Goal: Task Accomplishment & Management: Manage account settings

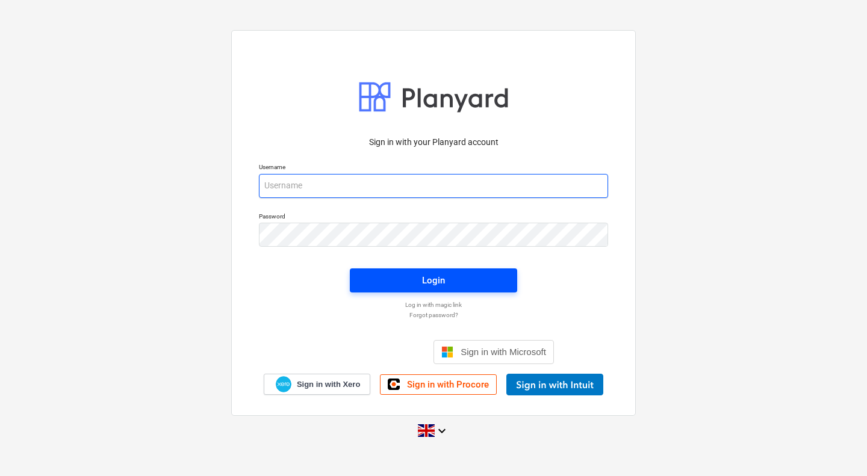
type input "[PERSON_NAME][EMAIL_ADDRESS][PERSON_NAME][DOMAIN_NAME]"
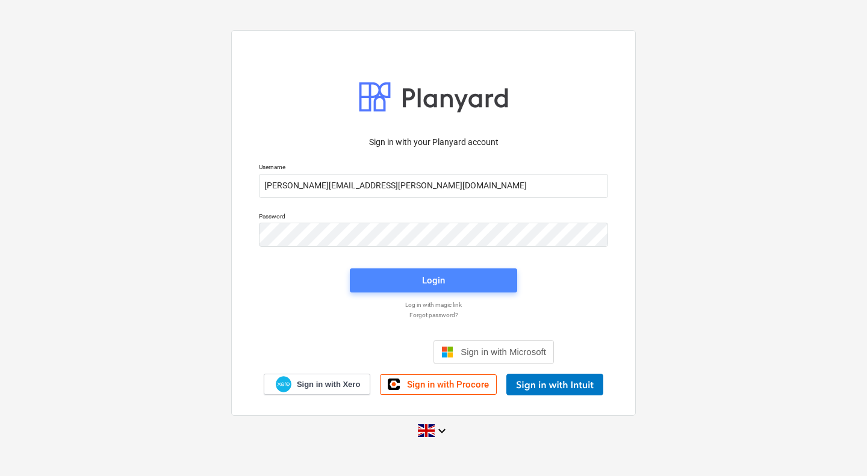
click at [415, 275] on span "Login" at bounding box center [433, 281] width 138 height 16
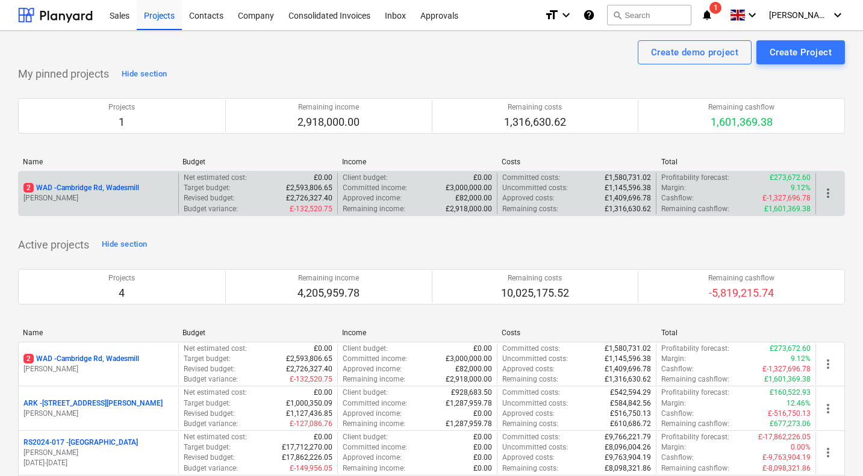
click at [86, 186] on p "2 WAD - Cambridge Rd, Wadesmill" at bounding box center [81, 188] width 116 height 10
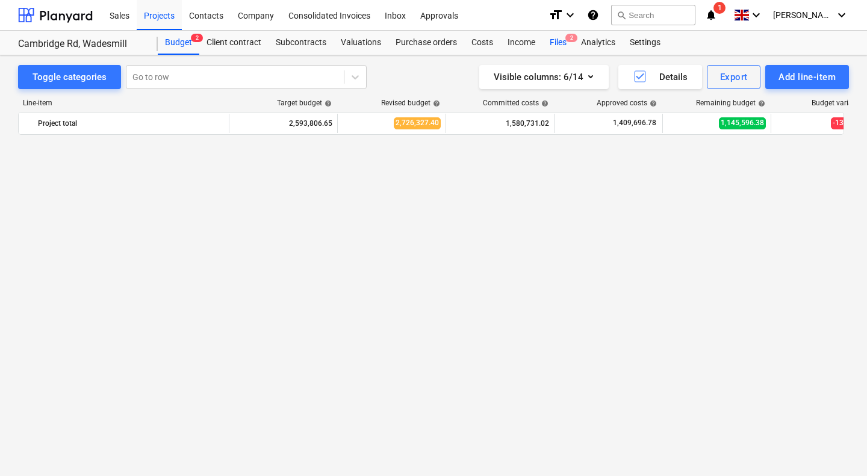
click at [561, 37] on div "Files 2" at bounding box center [557, 43] width 31 height 24
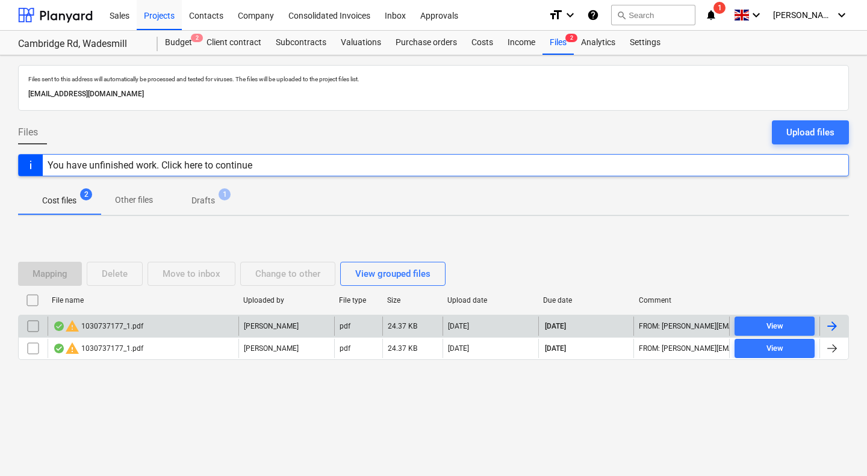
click at [134, 328] on div "warning 1030737177_1.pdf" at bounding box center [98, 326] width 90 height 14
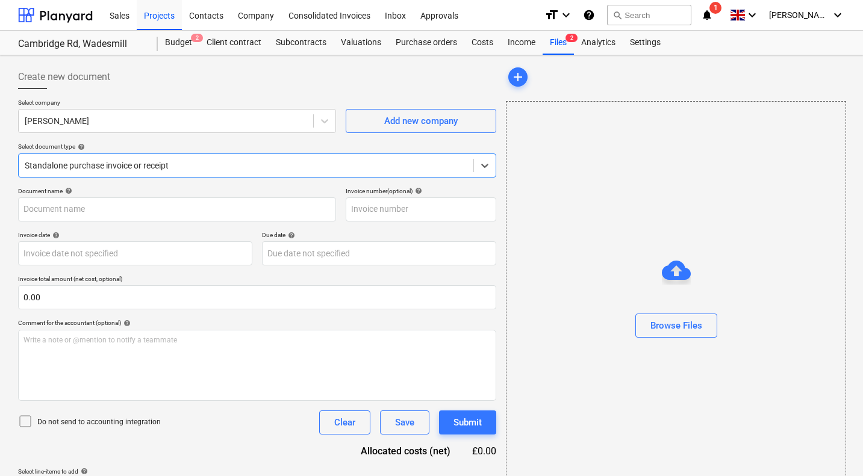
type input "1030737177"
type input "[DATE]"
type input "30 Nov 2025"
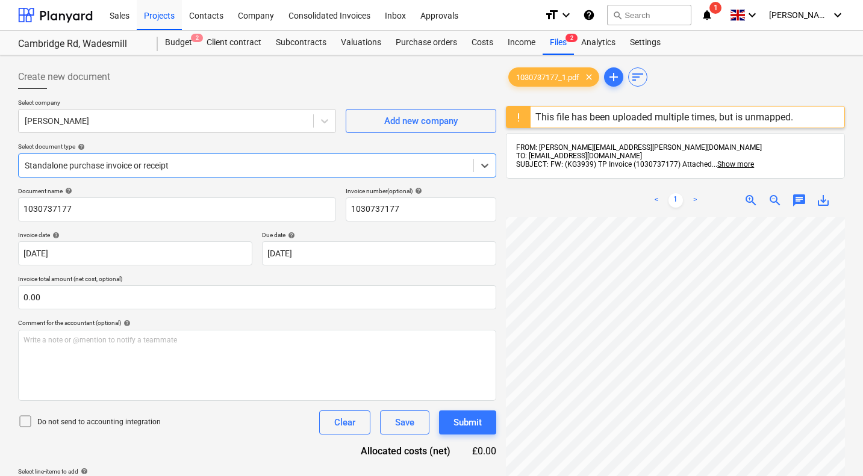
scroll to position [40, 116]
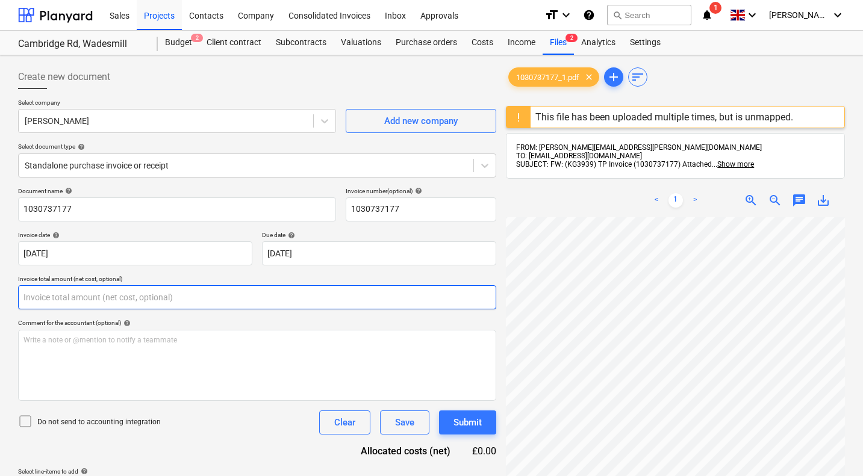
click at [215, 299] on input "text" at bounding box center [257, 297] width 478 height 24
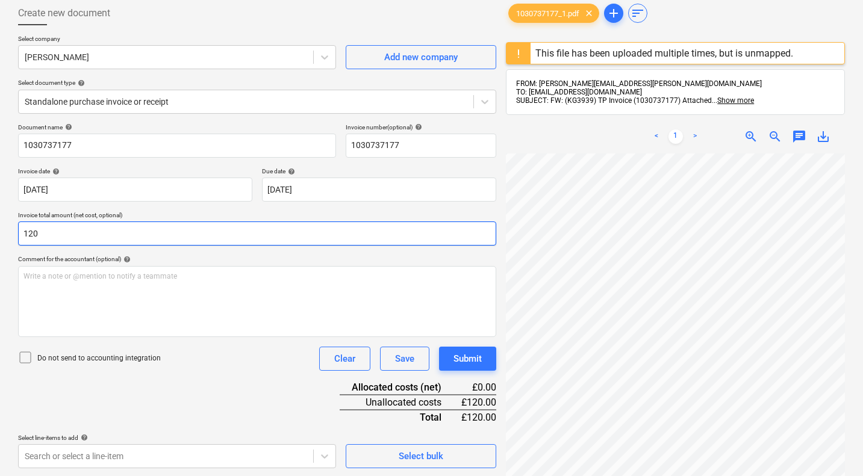
scroll to position [169, 0]
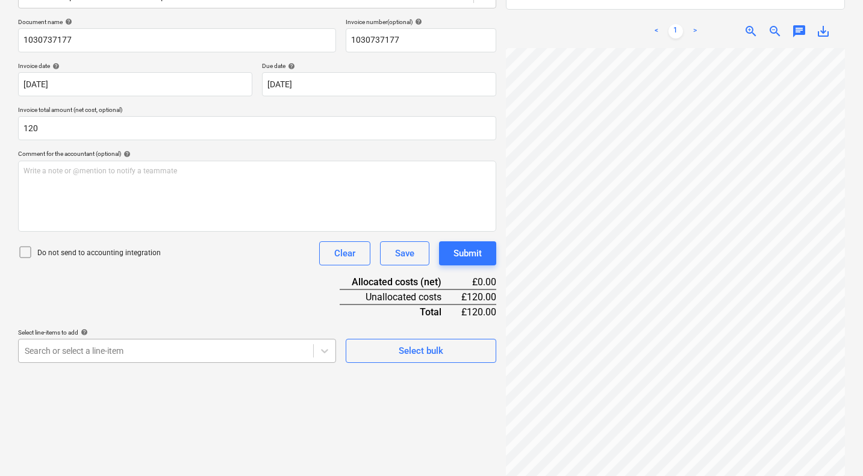
type input "120.00"
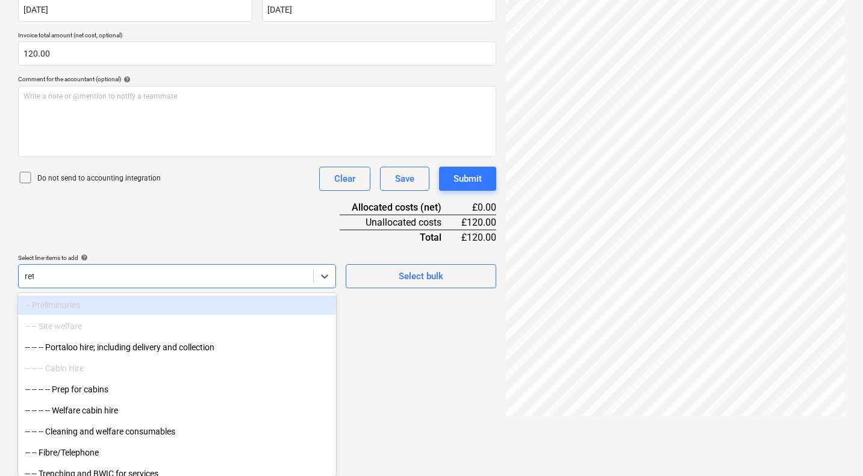
scroll to position [194, 0]
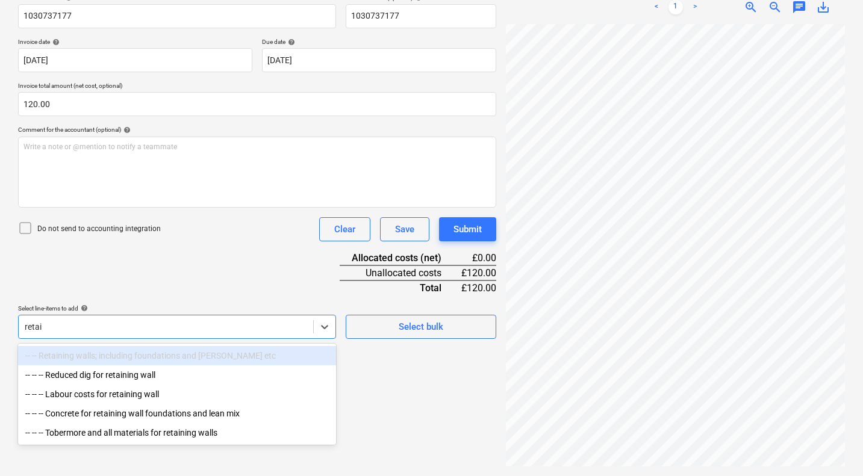
type input "retain"
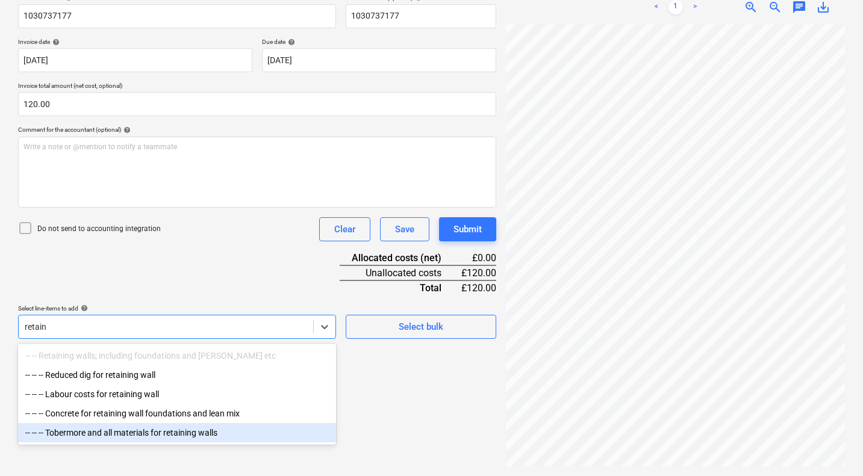
click at [132, 435] on div "-- -- -- Tobermore and all materials for retaining walls" at bounding box center [177, 432] width 318 height 19
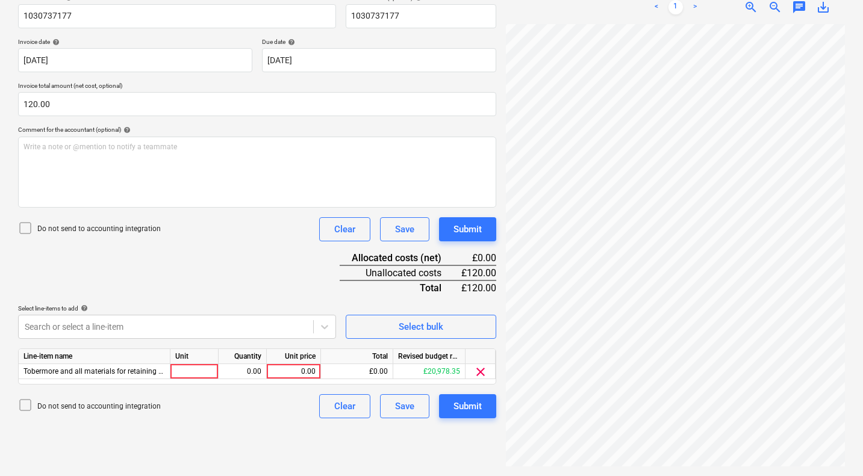
click at [225, 258] on div "Document name help 1030737177 Invoice number (optional) help 1030737177 Invoice…" at bounding box center [257, 206] width 478 height 424
click at [288, 367] on div "0.00" at bounding box center [294, 371] width 44 height 15
type input "120"
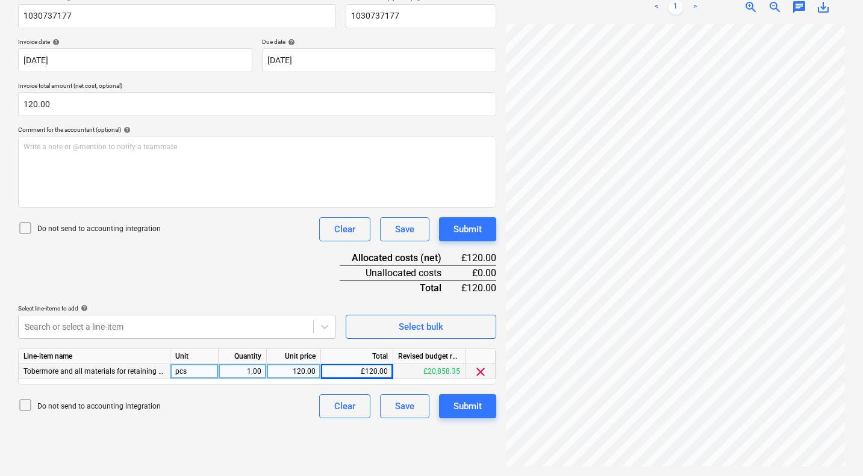
click at [247, 263] on div "Document name help 1030737177 Invoice number (optional) help 1030737177 Invoice…" at bounding box center [257, 206] width 478 height 424
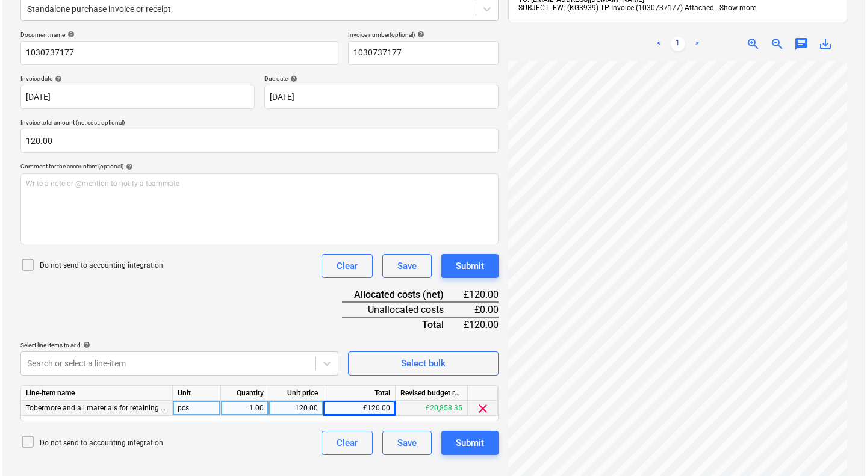
scroll to position [158, 0]
click at [461, 261] on div "Submit" at bounding box center [467, 265] width 28 height 16
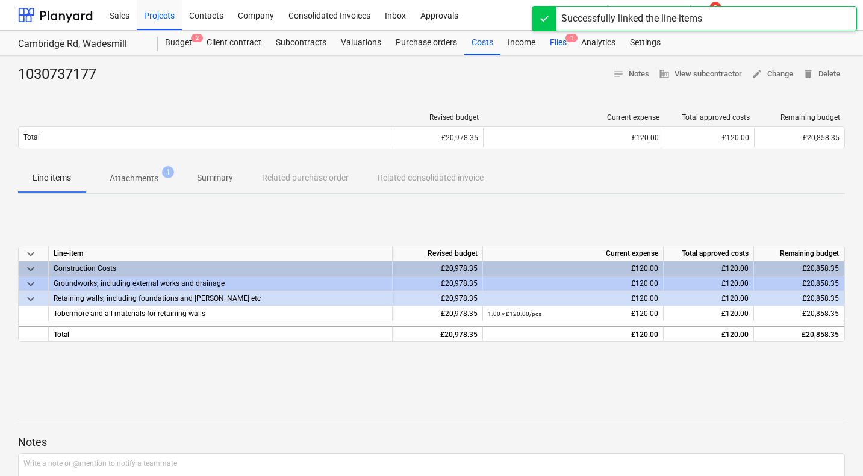
click at [556, 45] on div "Files 1" at bounding box center [557, 43] width 31 height 24
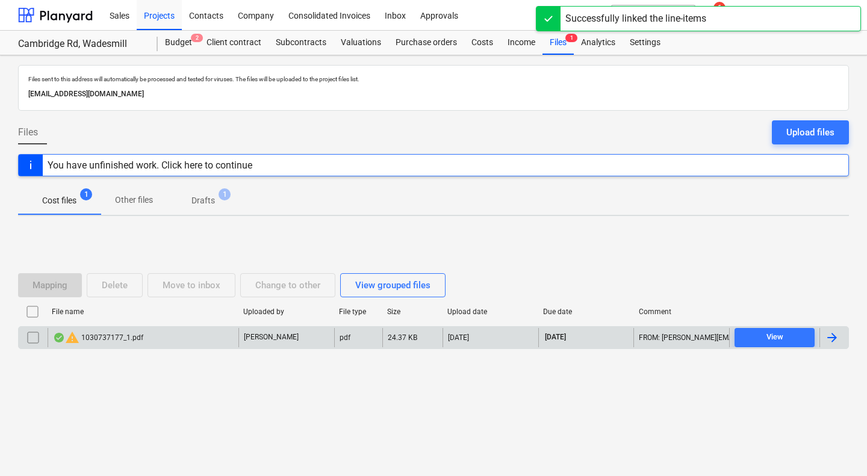
click at [132, 337] on div "warning 1030737177_1.pdf" at bounding box center [98, 338] width 90 height 14
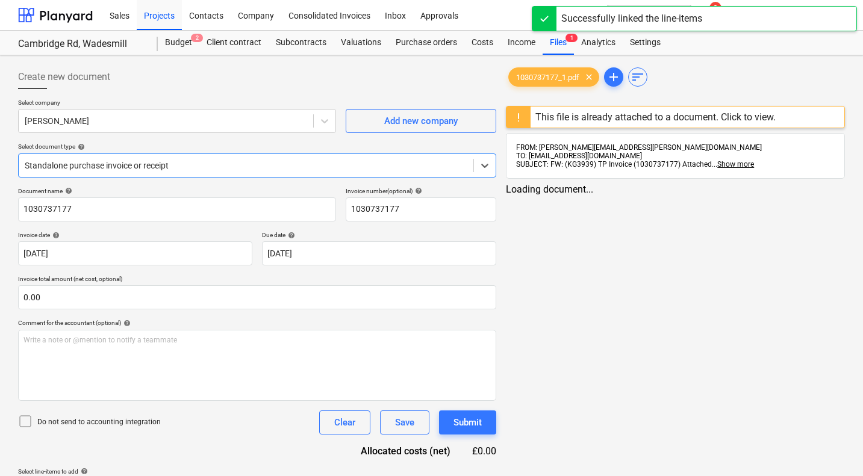
type input "1030737177"
type input "[DATE]"
type input "30 Nov 2025"
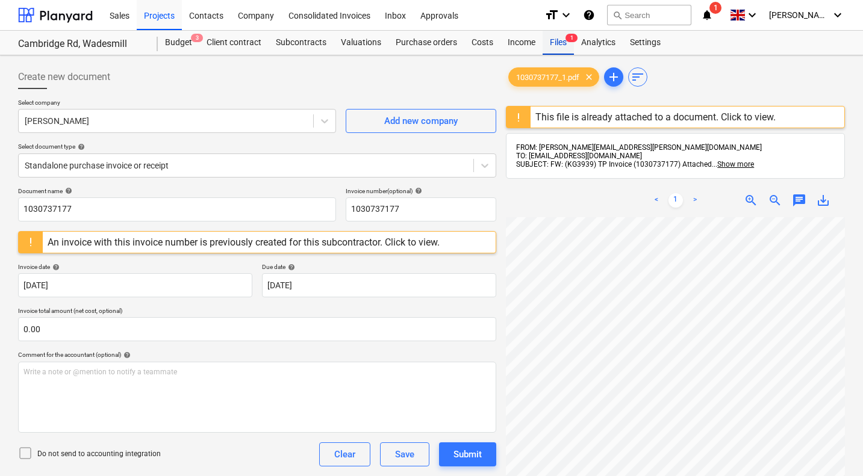
click at [555, 38] on div "Files 1" at bounding box center [557, 43] width 31 height 24
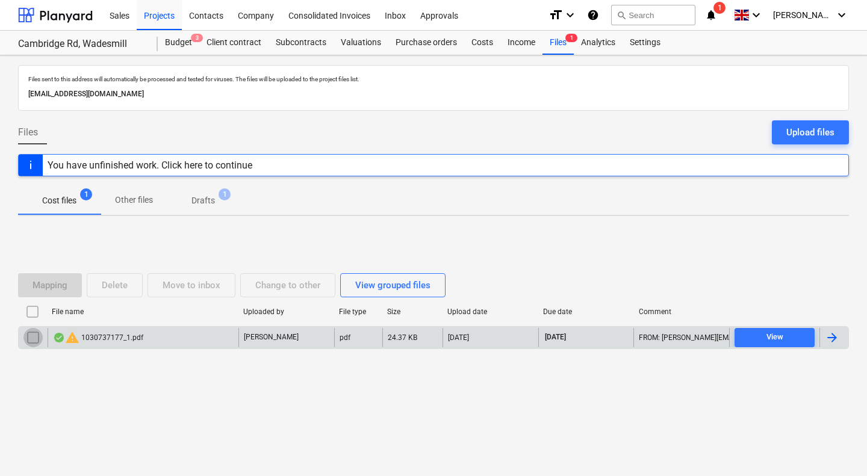
click at [33, 335] on input "checkbox" at bounding box center [32, 337] width 19 height 19
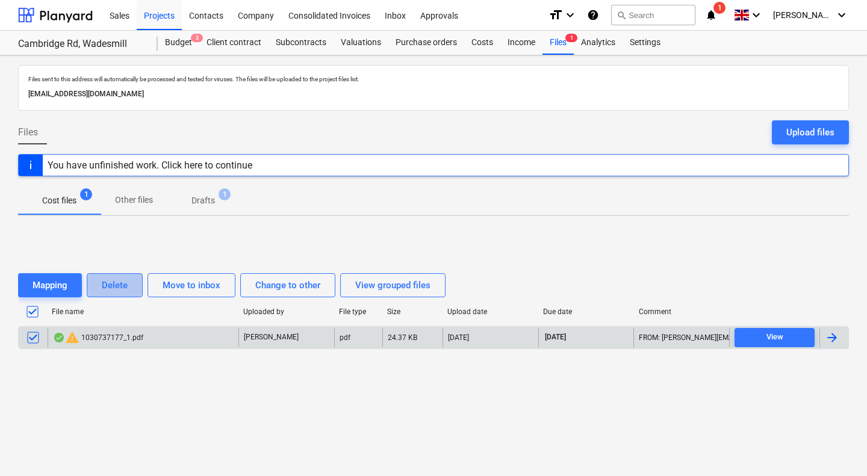
click at [119, 287] on div "Delete" at bounding box center [115, 286] width 26 height 16
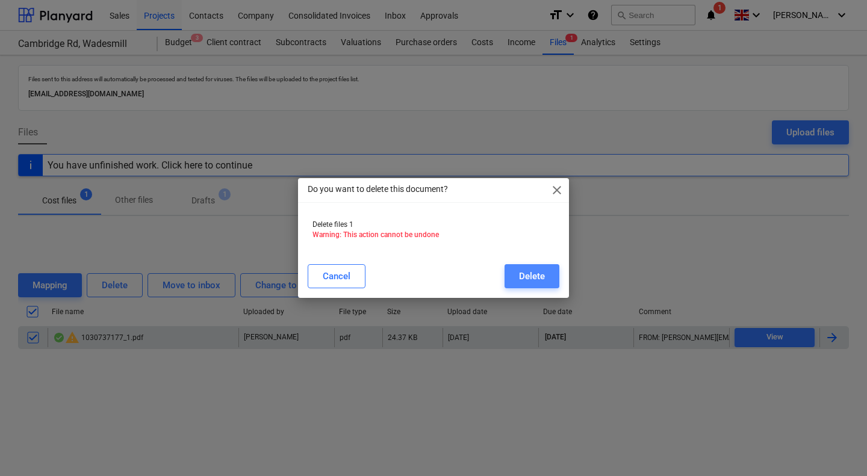
click at [542, 273] on div "Delete" at bounding box center [532, 277] width 26 height 16
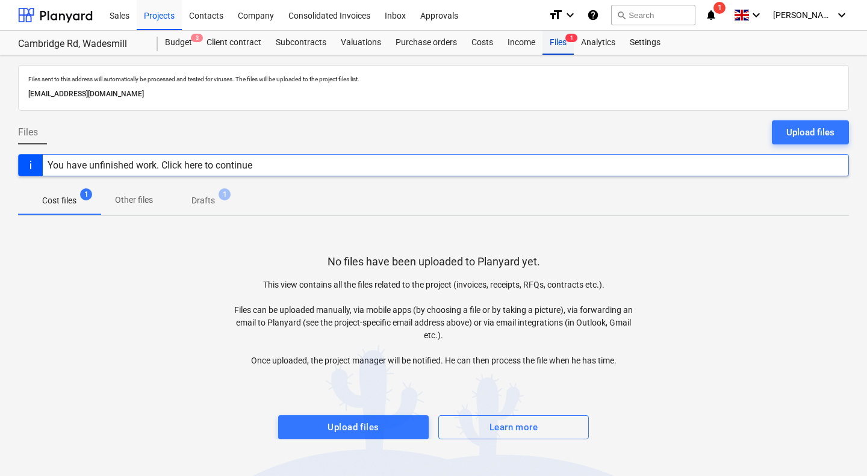
click at [553, 39] on div "Files 1" at bounding box center [557, 43] width 31 height 24
click at [188, 201] on span "Drafts 1" at bounding box center [203, 200] width 43 height 13
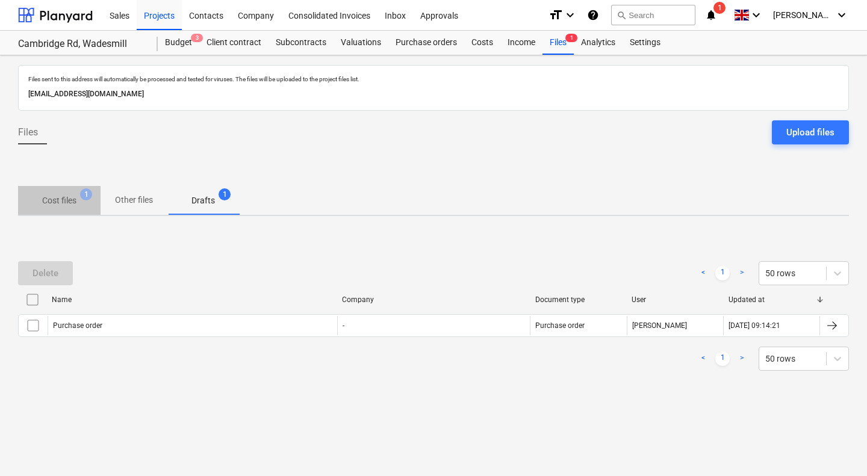
click at [86, 205] on span "Cost files 1" at bounding box center [60, 200] width 54 height 13
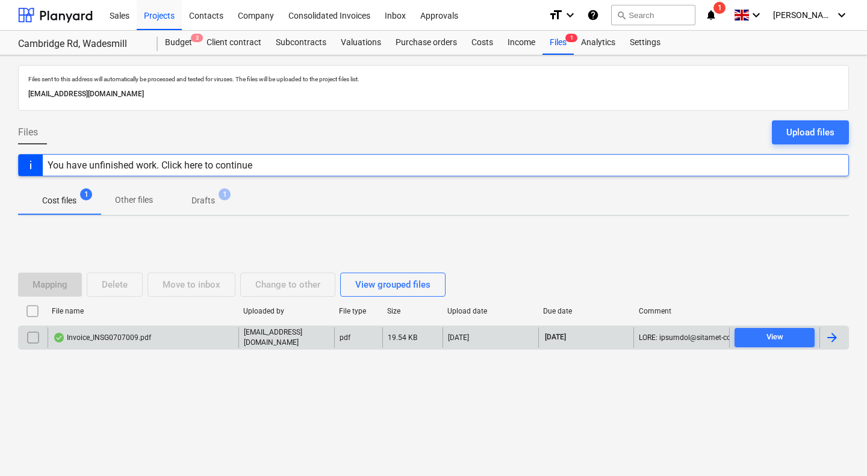
click at [134, 334] on div "Invoice_INSG0707009.pdf" at bounding box center [102, 338] width 98 height 10
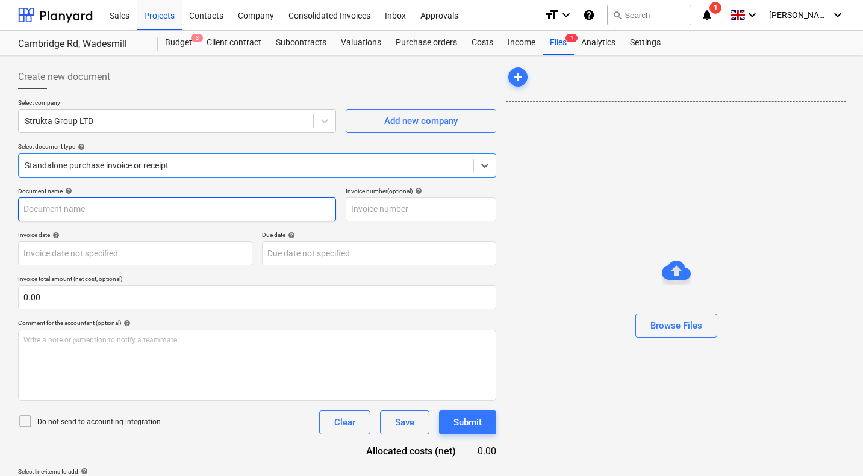
type input "INSG0707009"
type input "27 Sep 2025"
type input "31 Oct 2025"
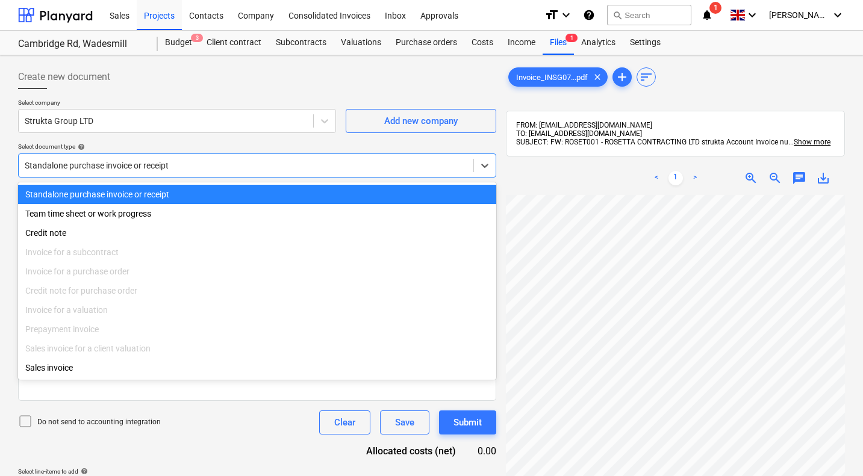
click at [162, 170] on div at bounding box center [246, 166] width 443 height 12
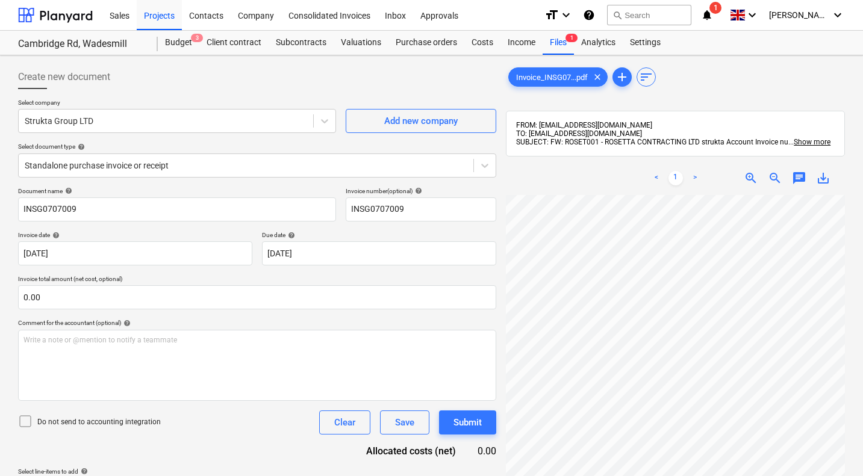
click at [227, 140] on div "Select company Strukta Group LTD Add new company Select document type help Stan…" at bounding box center [257, 143] width 478 height 89
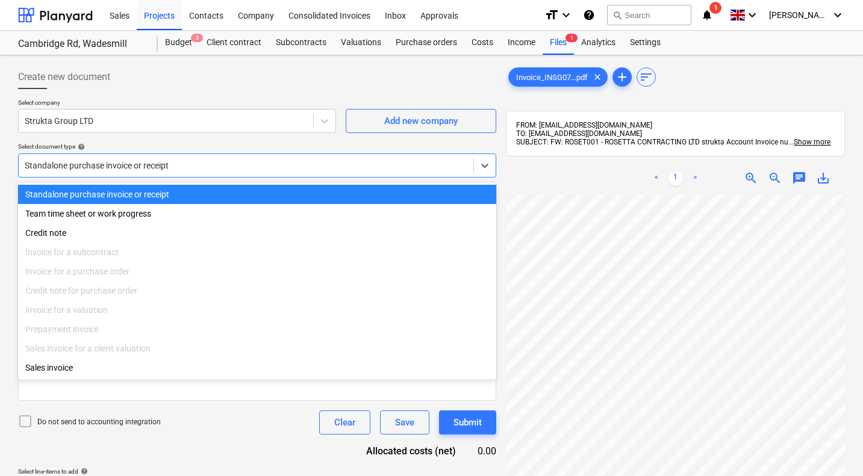
click at [194, 166] on div at bounding box center [246, 166] width 443 height 12
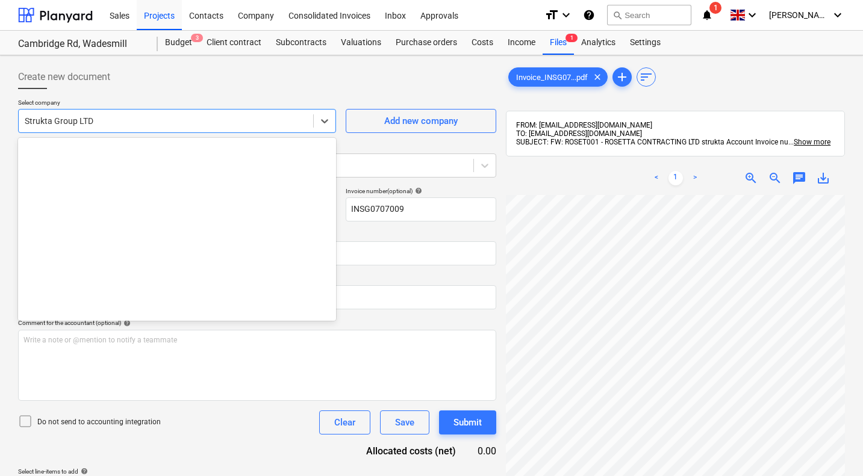
scroll to position [10873, 0]
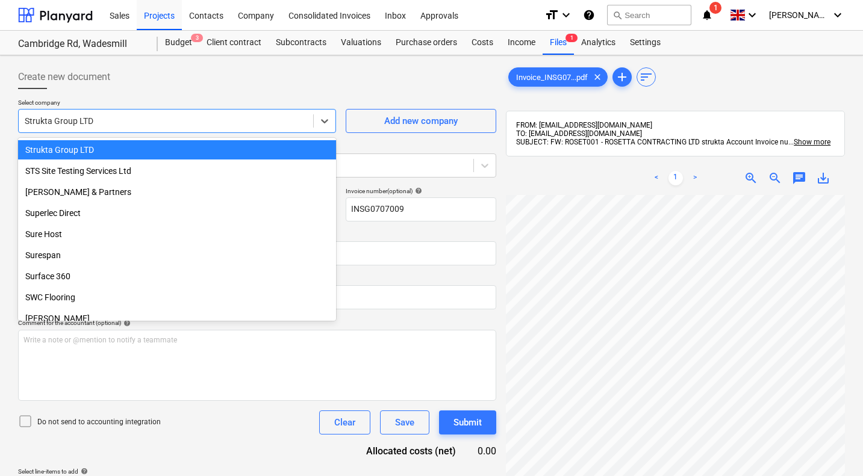
click at [180, 117] on div at bounding box center [166, 121] width 282 height 12
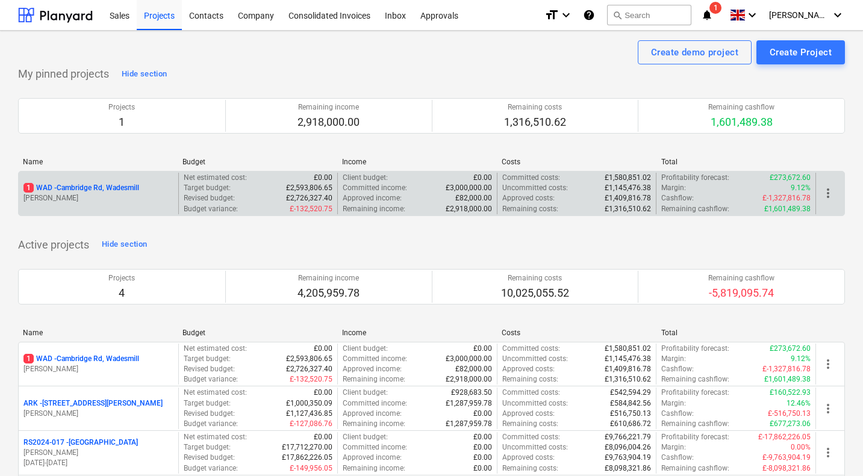
click at [92, 187] on p "1 WAD - Cambridge Rd, Wadesmill" at bounding box center [81, 188] width 116 height 10
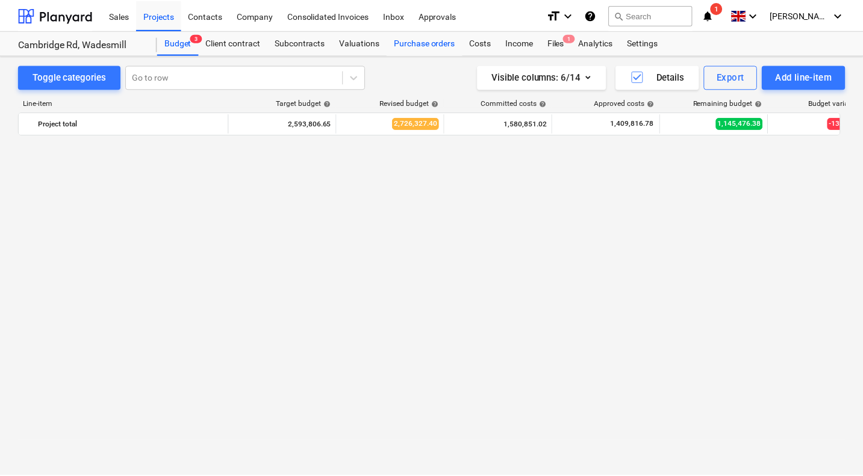
scroll to position [1137, 0]
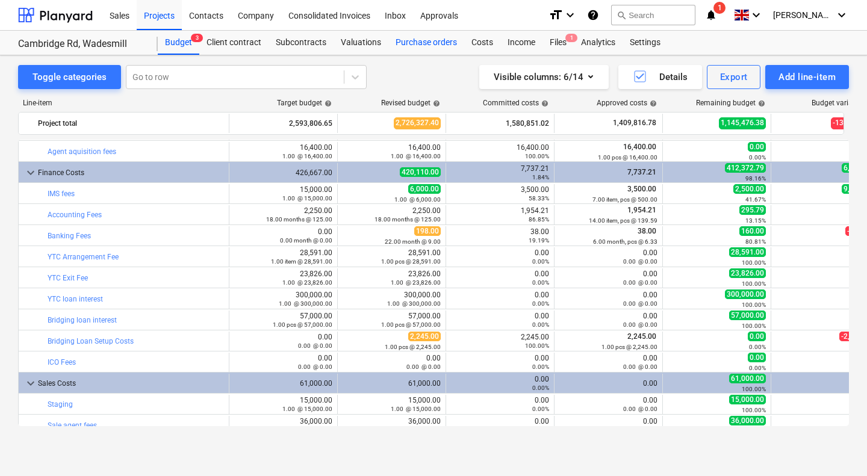
click at [417, 42] on div "Purchase orders" at bounding box center [426, 43] width 76 height 24
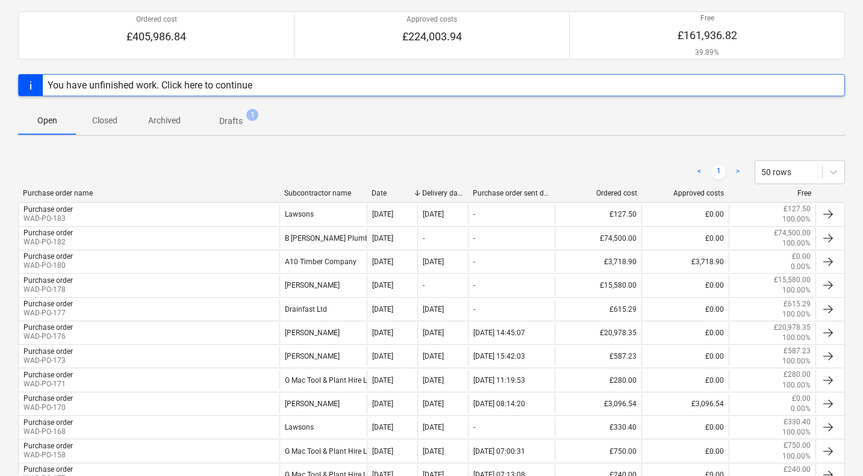
scroll to position [107, 0]
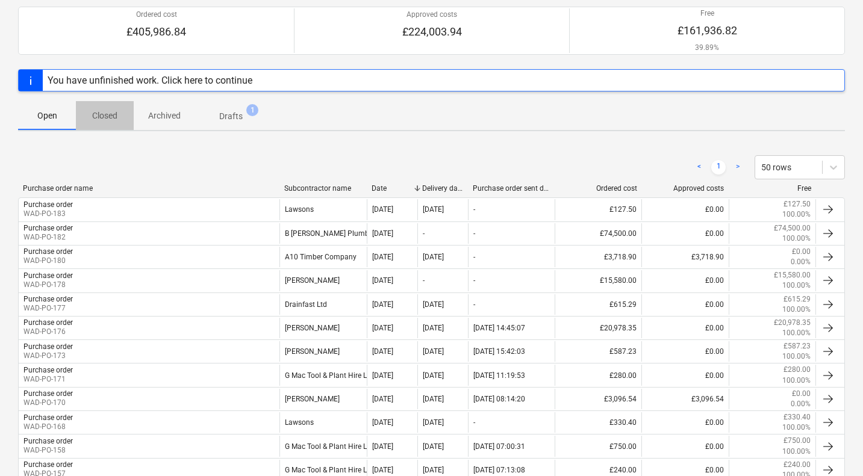
click at [109, 124] on span "Closed" at bounding box center [105, 116] width 58 height 20
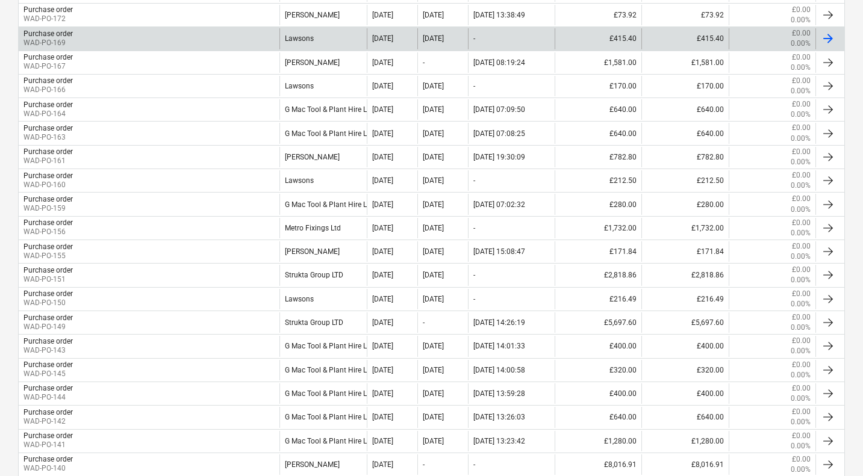
scroll to position [350, 0]
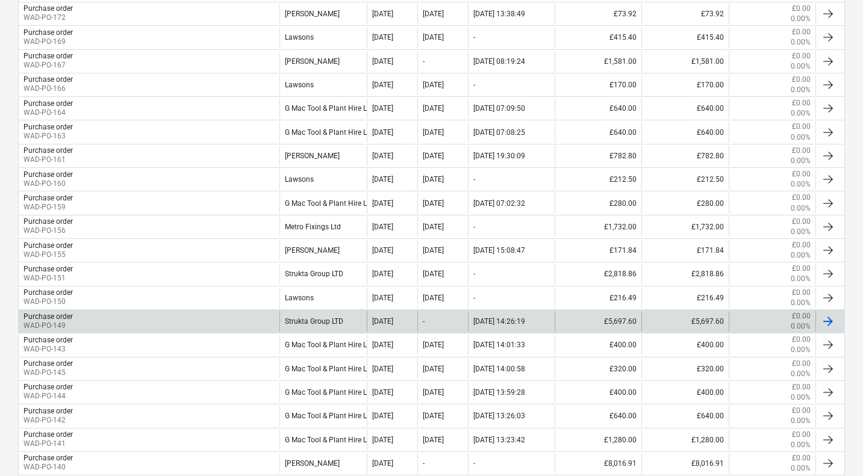
click at [129, 319] on div "Purchase order WAD-PO-149" at bounding box center [149, 321] width 261 height 20
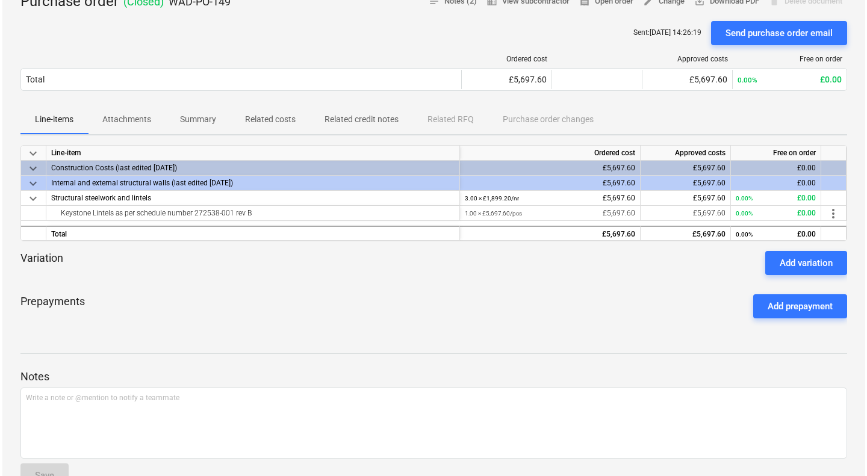
scroll to position [72, 0]
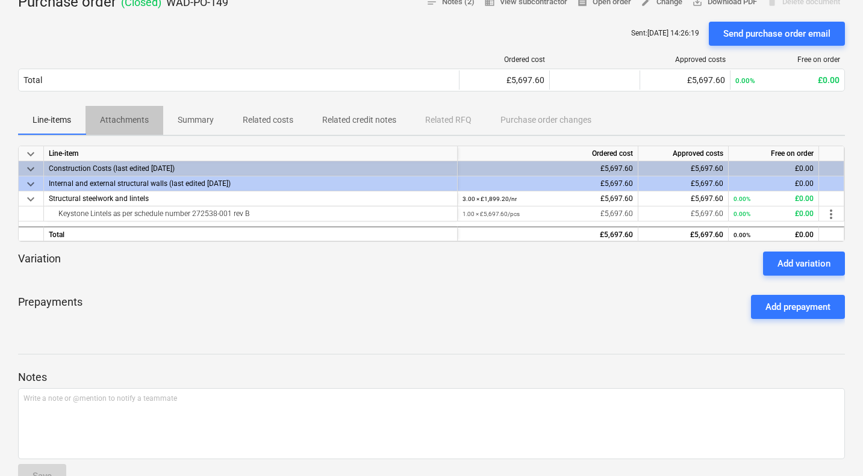
click at [135, 120] on p "Attachments" at bounding box center [124, 120] width 49 height 13
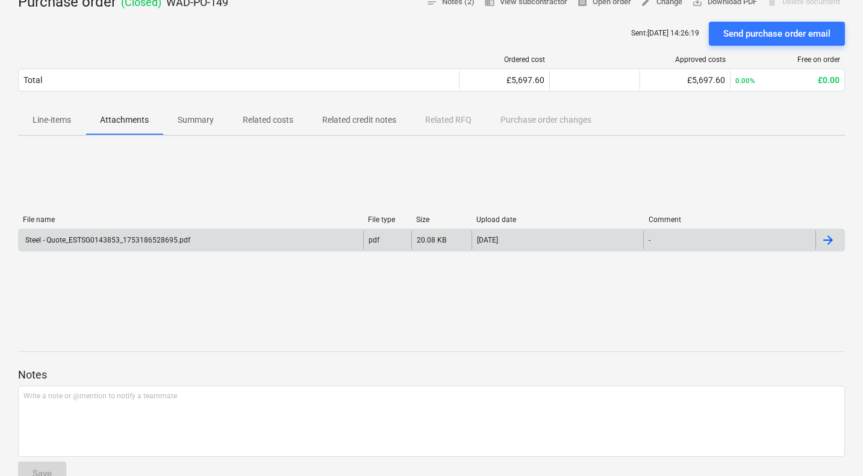
click at [222, 242] on div "Steel - Quote_ESTSG0143853_1753186528695.pdf" at bounding box center [191, 240] width 344 height 19
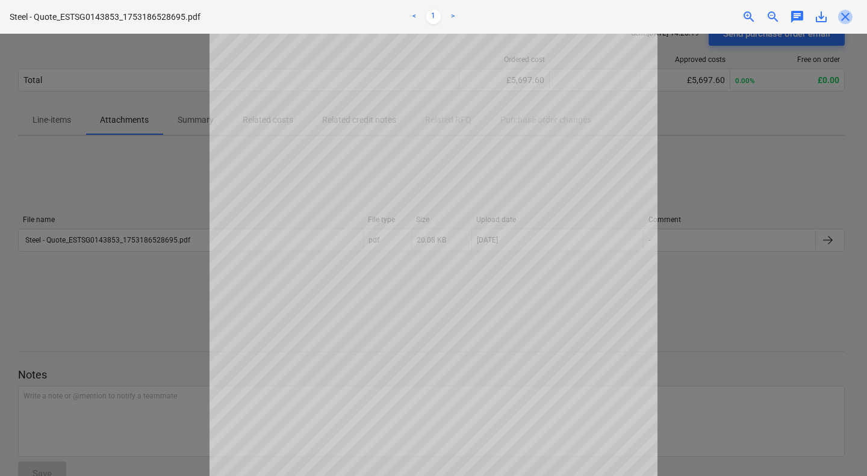
click at [850, 17] on span "close" at bounding box center [845, 17] width 14 height 14
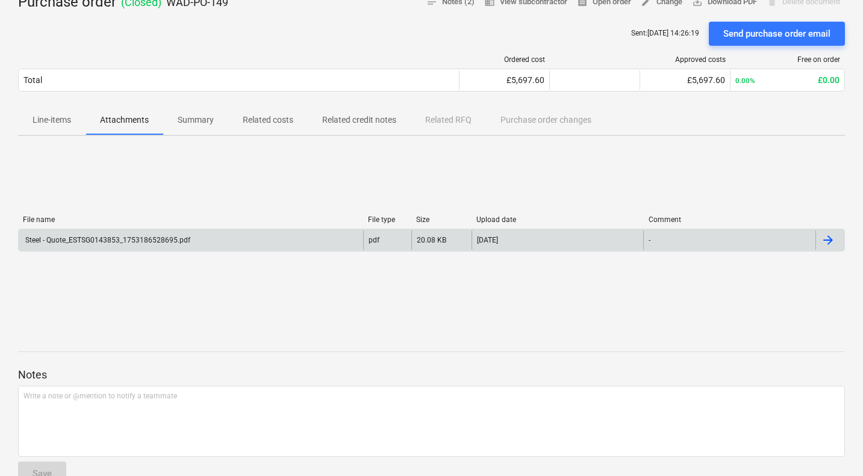
click at [193, 235] on div "Steel - Quote_ESTSG0143853_1753186528695.pdf" at bounding box center [191, 240] width 344 height 19
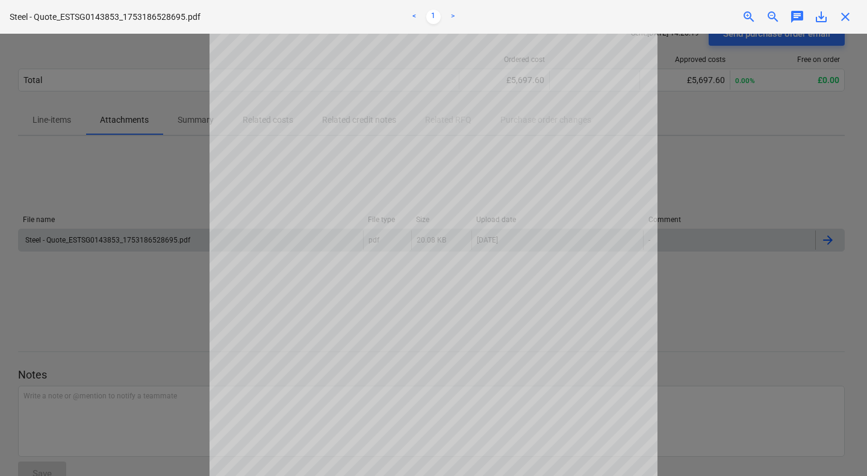
scroll to position [193, 0]
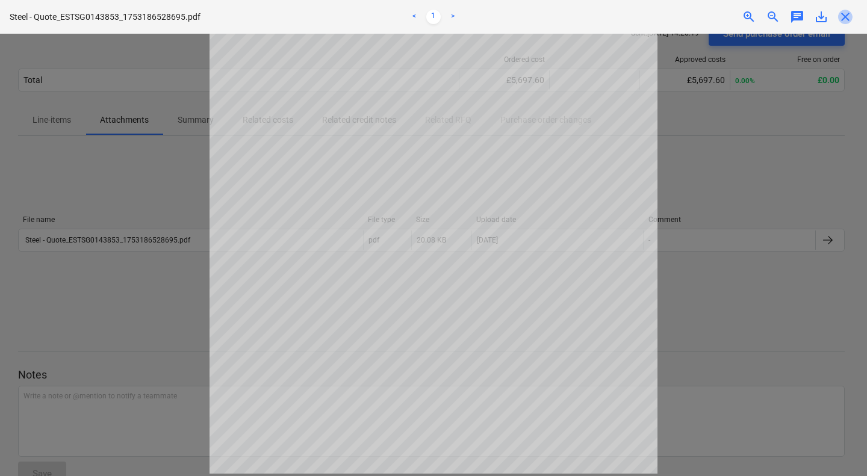
click at [843, 15] on span "close" at bounding box center [845, 17] width 14 height 14
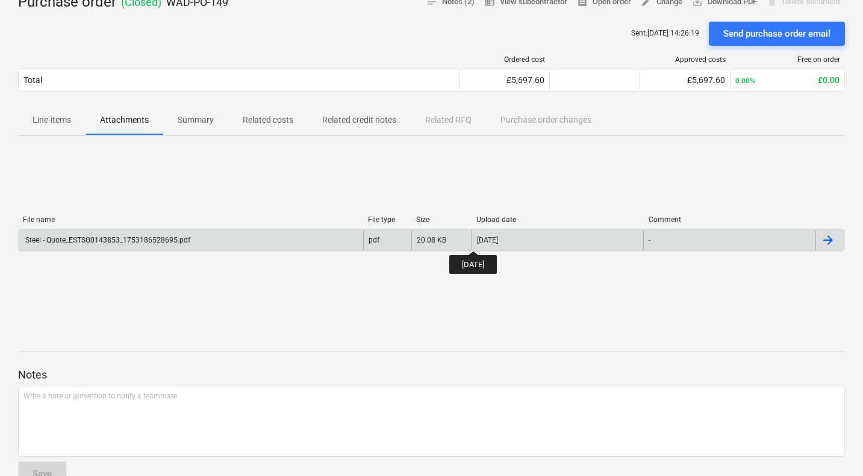
click at [482, 240] on div "[DATE]" at bounding box center [487, 240] width 21 height 8
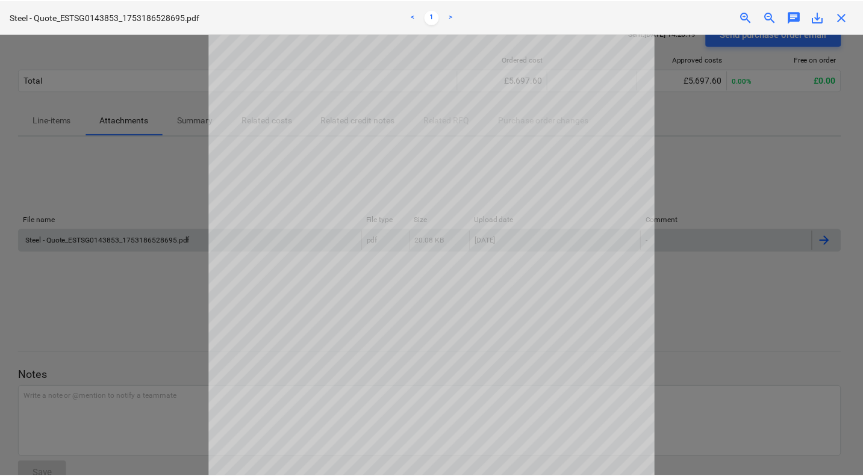
scroll to position [158, 0]
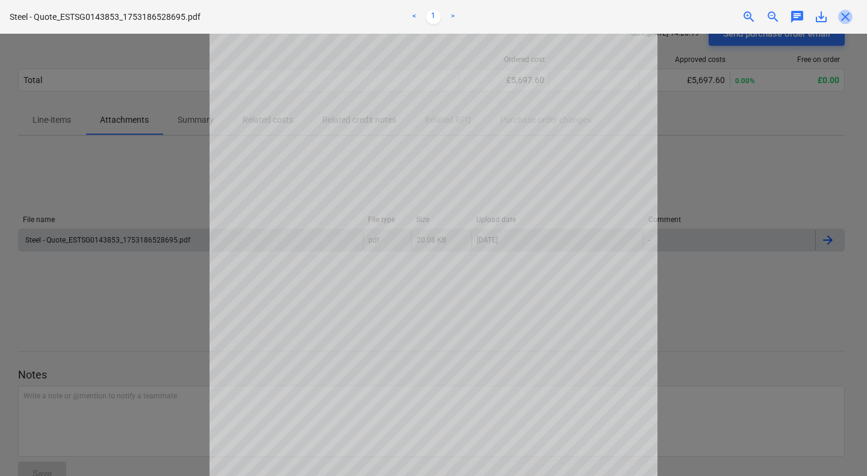
click at [846, 19] on span "close" at bounding box center [845, 17] width 14 height 14
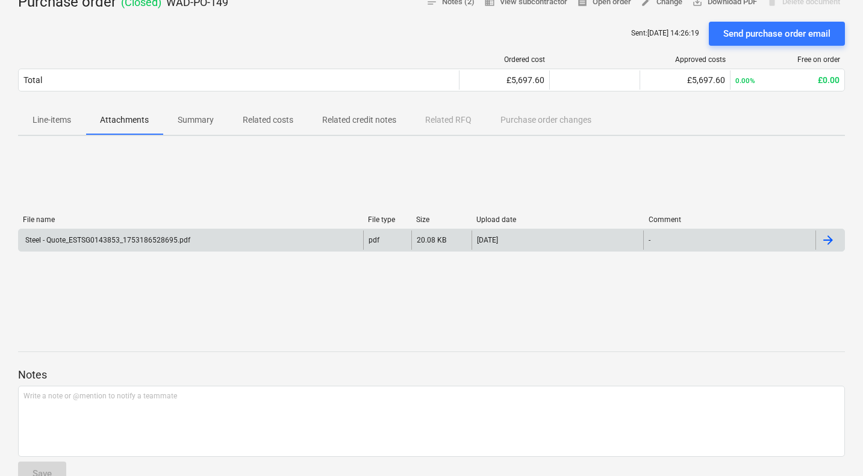
scroll to position [0, 0]
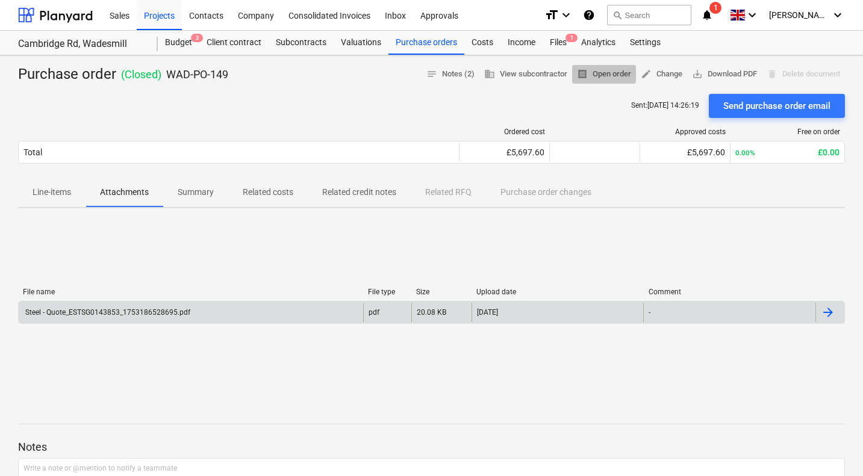
click at [604, 74] on span "receipt Open order" at bounding box center [604, 74] width 54 height 14
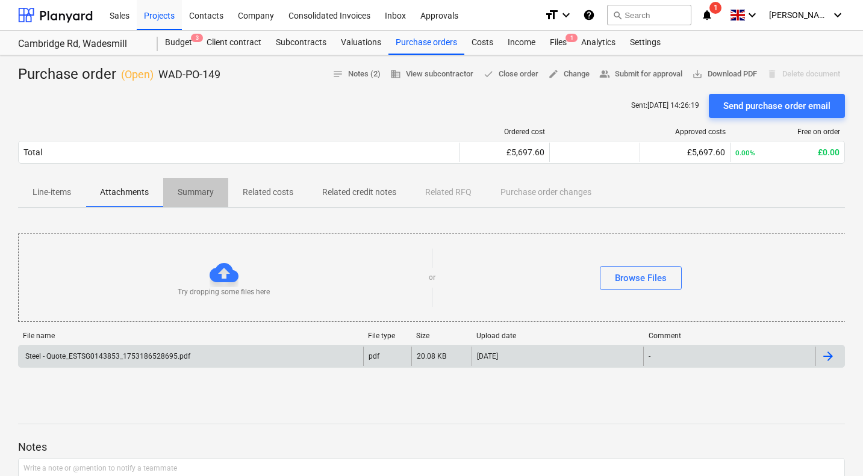
click at [185, 194] on p "Summary" at bounding box center [196, 192] width 36 height 13
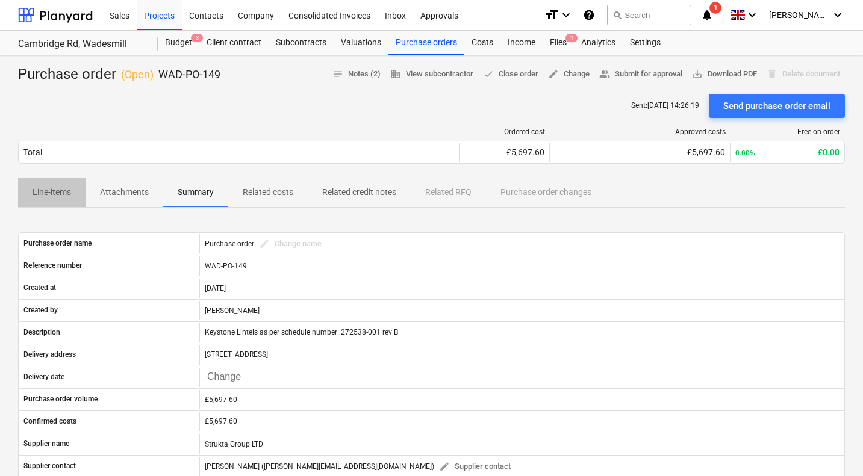
click at [65, 183] on span "Line-items" at bounding box center [51, 192] width 67 height 20
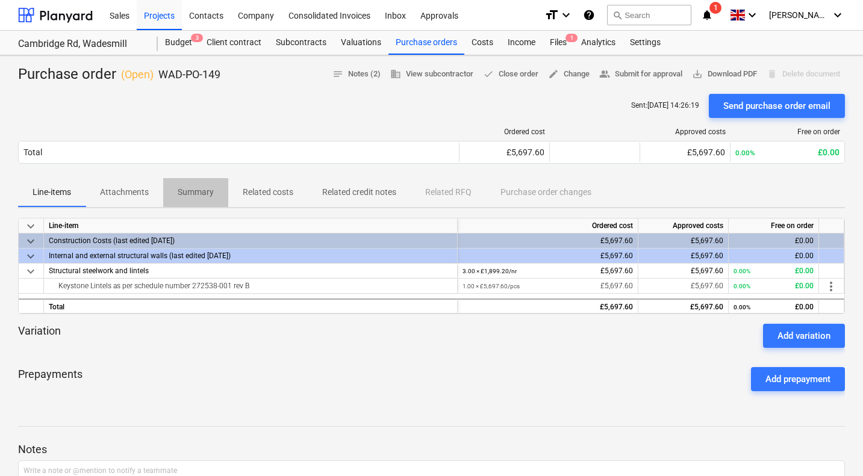
click at [195, 190] on p "Summary" at bounding box center [196, 192] width 36 height 13
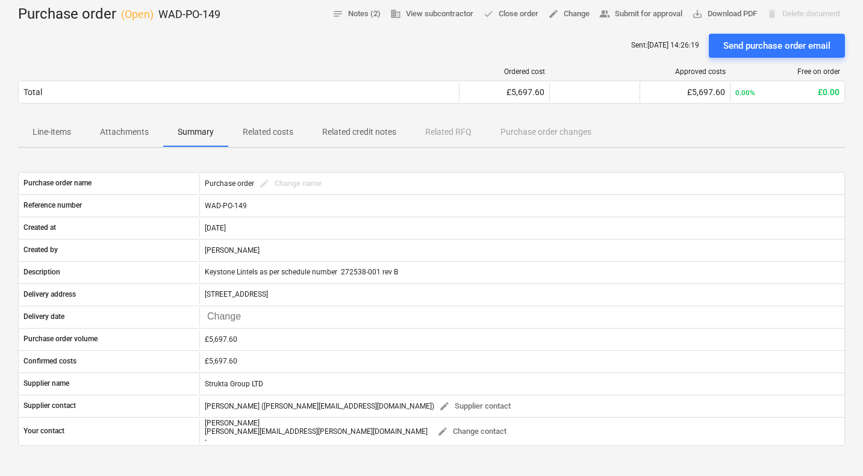
scroll to position [25, 0]
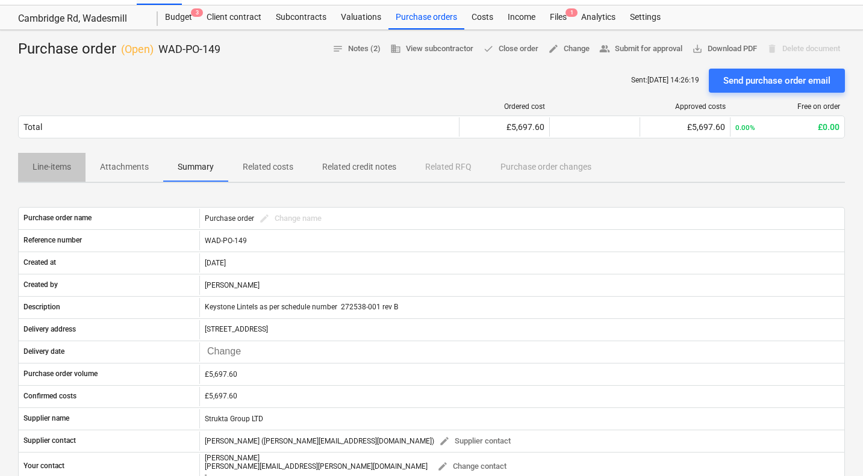
click at [63, 170] on p "Line-items" at bounding box center [52, 167] width 39 height 13
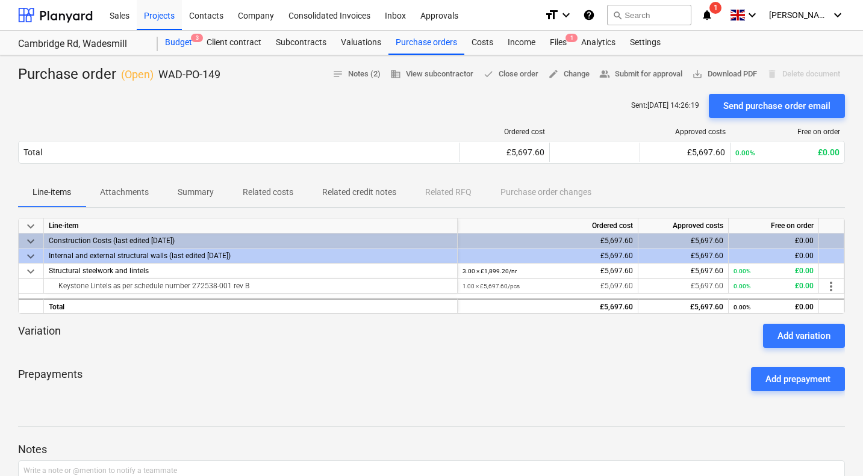
click at [179, 44] on div "Budget 3" at bounding box center [179, 43] width 42 height 24
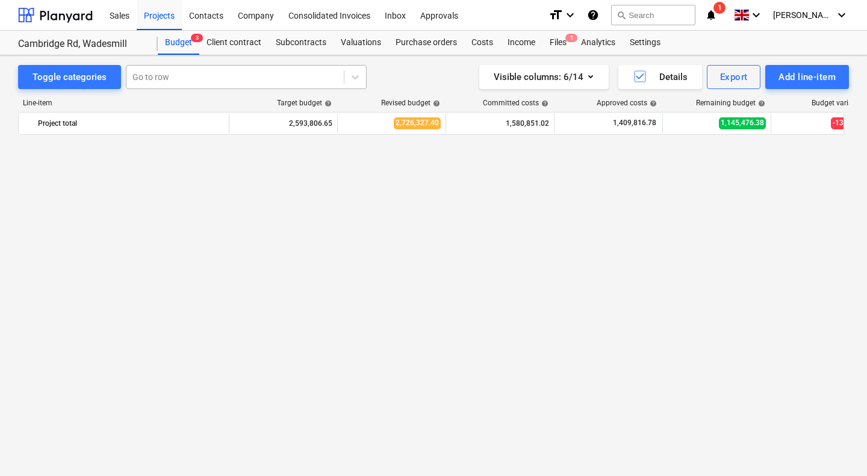
scroll to position [1137, 0]
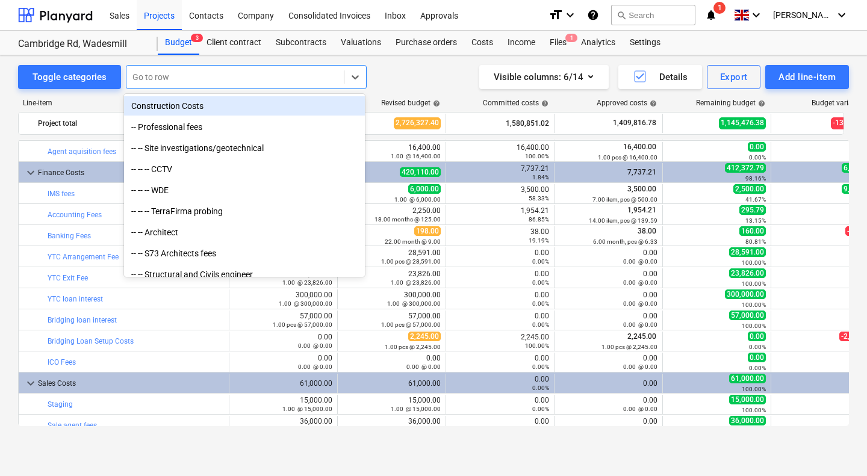
click at [172, 75] on div at bounding box center [234, 77] width 205 height 12
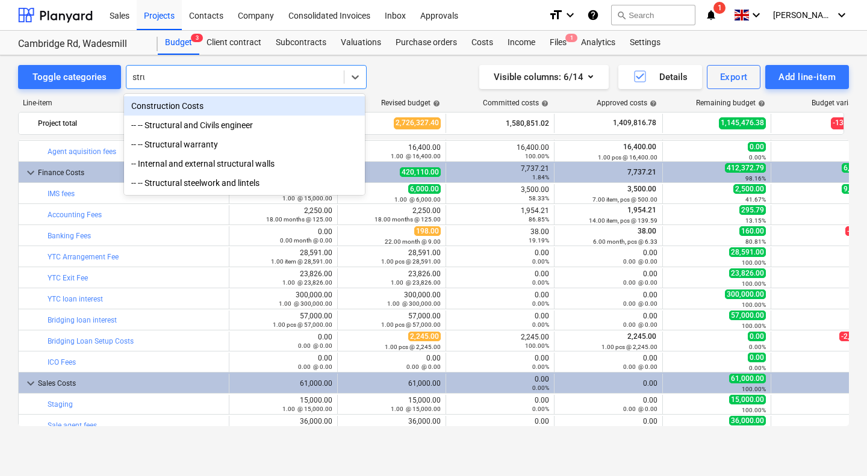
type input "struc"
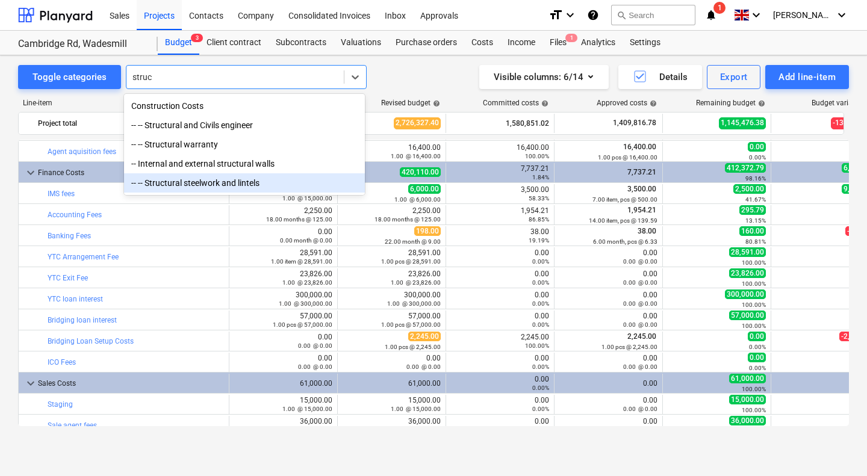
click at [209, 183] on div "-- -- Structural steelwork and lintels" at bounding box center [244, 182] width 241 height 19
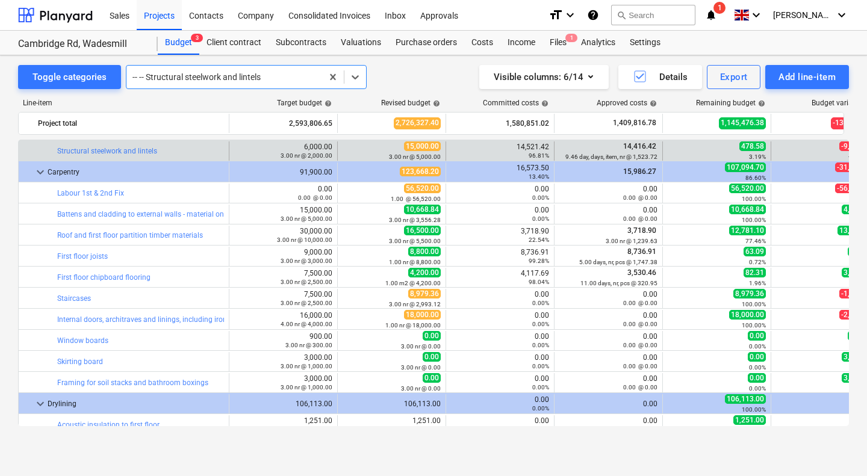
scroll to position [298, 0]
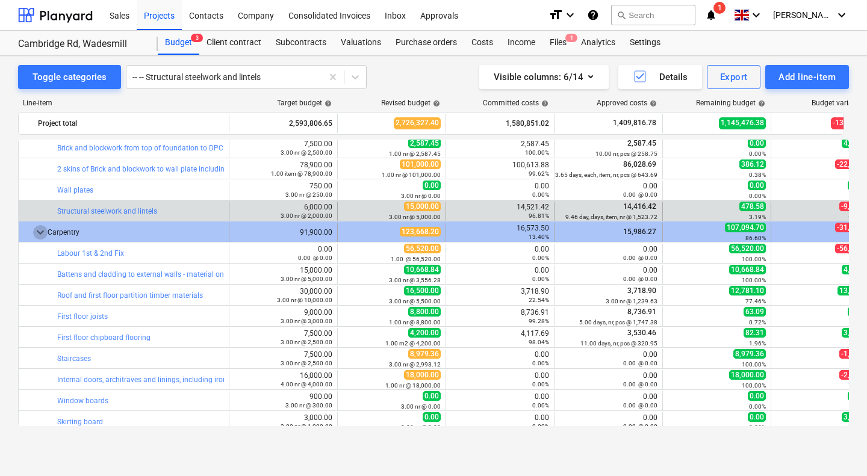
click at [40, 232] on span "keyboard_arrow_down" at bounding box center [40, 232] width 14 height 14
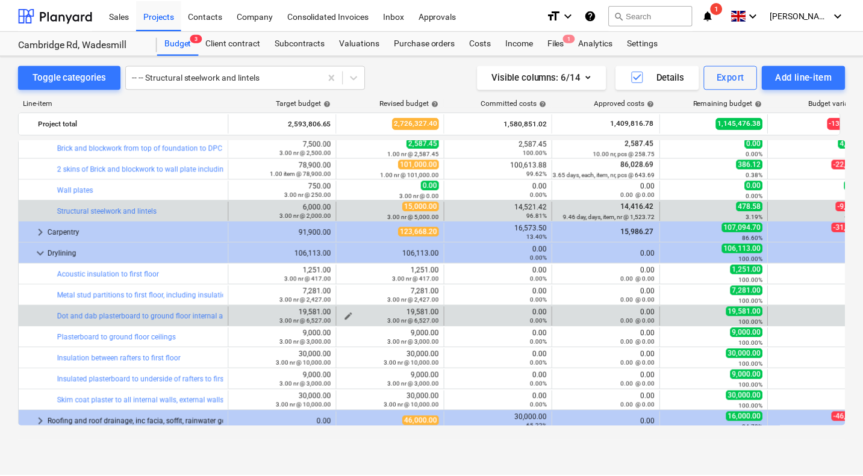
scroll to position [344, 0]
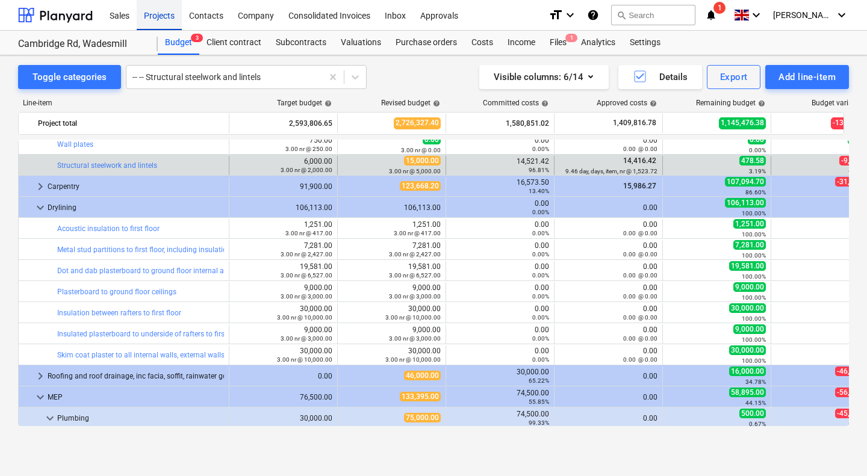
click at [166, 16] on div "Projects" at bounding box center [159, 14] width 45 height 31
